Goal: Find specific page/section: Find specific page/section

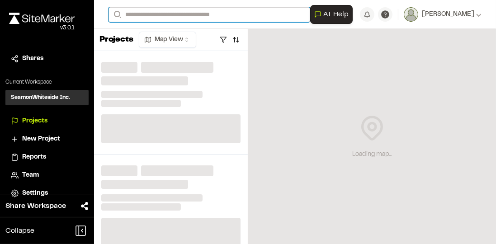
click at [182, 19] on input "Search" at bounding box center [208, 14] width 201 height 15
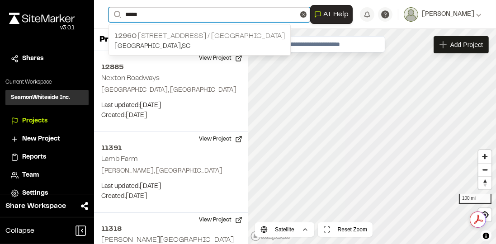
type input "*****"
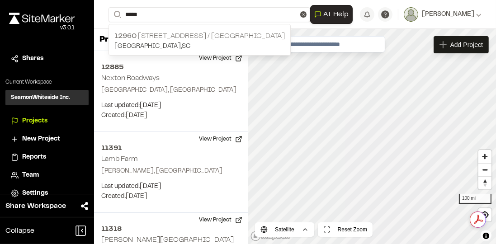
click at [186, 29] on div "[STREET_ADDRESS]" at bounding box center [199, 41] width 181 height 28
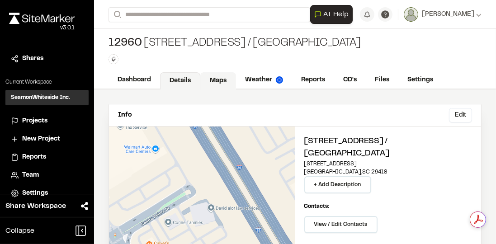
click at [214, 80] on link "Maps" at bounding box center [218, 80] width 36 height 17
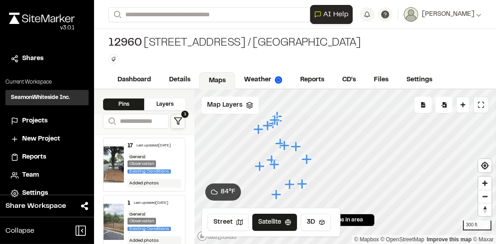
drag, startPoint x: 289, startPoint y: 137, endPoint x: 291, endPoint y: 147, distance: 9.9
click at [291, 147] on icon "Map marker" at bounding box center [285, 146] width 12 height 12
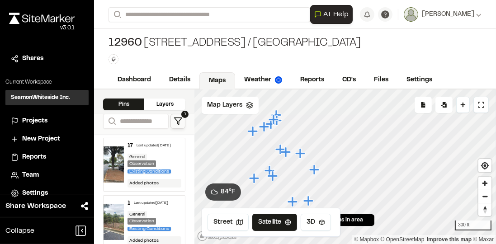
click at [278, 147] on icon "Map marker" at bounding box center [280, 149] width 10 height 10
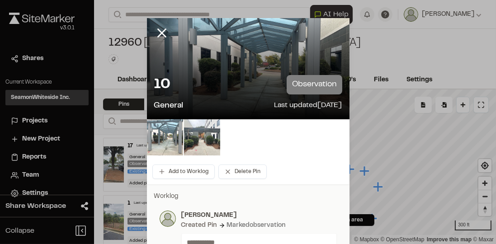
click at [157, 141] on img at bounding box center [165, 137] width 36 height 36
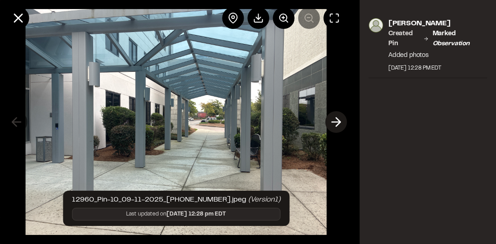
click at [333, 124] on icon at bounding box center [335, 121] width 14 height 15
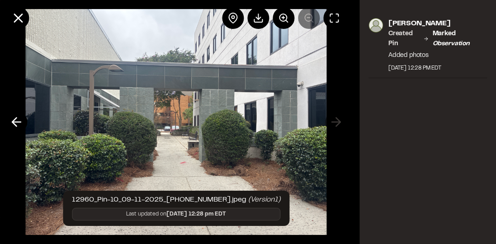
click at [176, 152] on img at bounding box center [175, 122] width 301 height 244
click at [16, 118] on polyline at bounding box center [14, 122] width 4 height 9
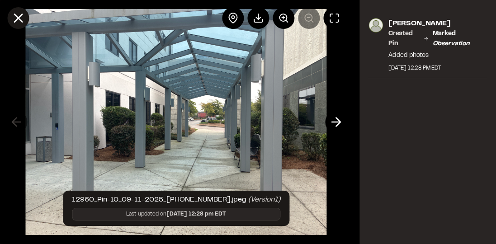
click at [19, 19] on line at bounding box center [18, 18] width 8 height 8
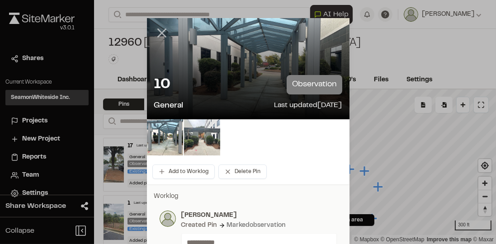
click at [158, 30] on line at bounding box center [162, 33] width 8 height 8
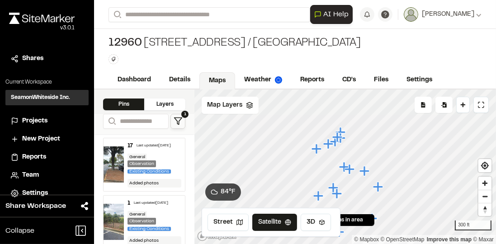
click at [329, 145] on icon "Map marker" at bounding box center [328, 144] width 10 height 10
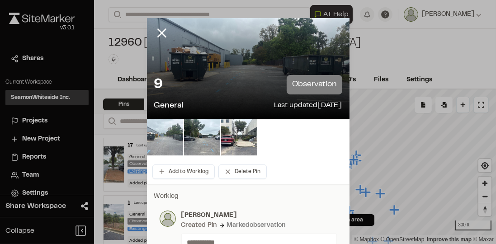
click at [157, 131] on img at bounding box center [165, 137] width 36 height 36
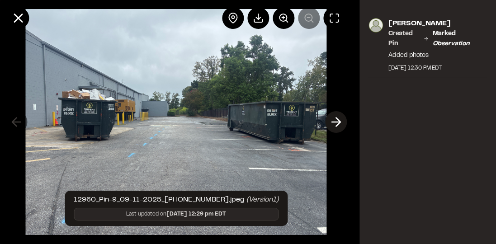
click at [337, 120] on icon at bounding box center [335, 121] width 14 height 15
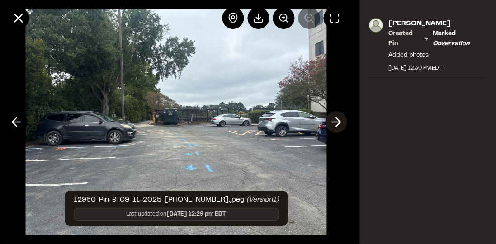
click at [337, 120] on icon at bounding box center [335, 121] width 14 height 15
